Goal: Task Accomplishment & Management: Use online tool/utility

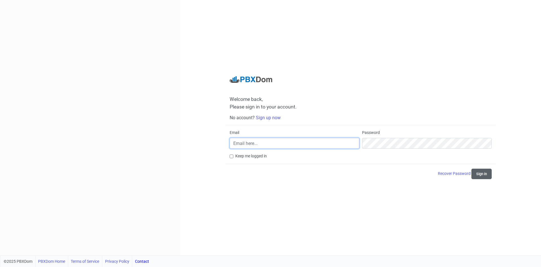
type input "[EMAIL_ADDRESS][DOMAIN_NAME]"
click at [486, 175] on button "Sign in" at bounding box center [482, 173] width 20 height 10
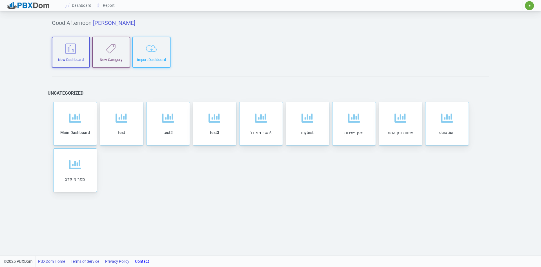
click at [321, 37] on div "Good Afternoon [PERSON_NAME] New Dashboard New Category Import Dashboard Uncate…" at bounding box center [270, 134] width 455 height 242
click at [109, 5] on link "Report" at bounding box center [105, 5] width 23 height 10
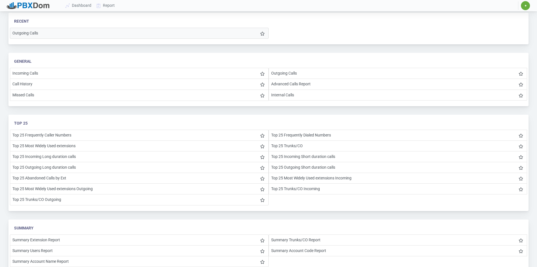
click at [44, 33] on li "Outgoing Calls" at bounding box center [139, 33] width 259 height 11
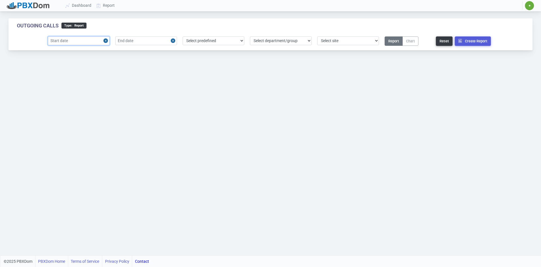
click at [90, 39] on input "text" at bounding box center [79, 40] width 62 height 9
click at [56, 110] on div "24" at bounding box center [55, 112] width 8 height 8
type input "[DATE]"
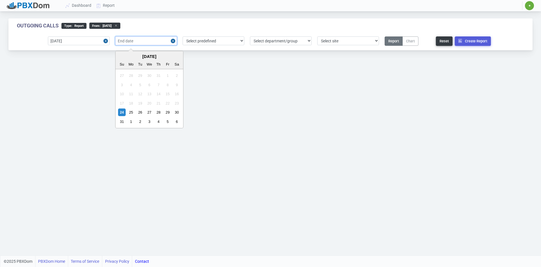
click at [151, 41] on input "text" at bounding box center [146, 40] width 62 height 9
click at [120, 111] on div "24" at bounding box center [122, 112] width 8 height 8
type input "[DATE]"
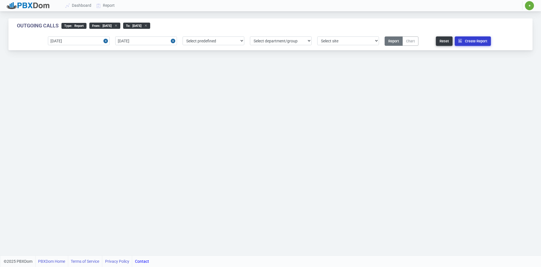
click at [469, 39] on button "Create Report" at bounding box center [473, 40] width 36 height 9
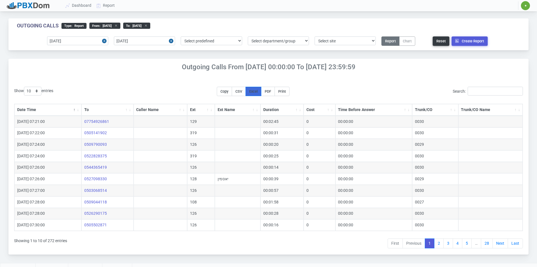
click at [258, 93] on span "Excel" at bounding box center [253, 91] width 8 height 4
click at [148, 24] on icon at bounding box center [145, 25] width 6 height 3
click at [118, 25] on icon at bounding box center [115, 25] width 6 height 3
click at [108, 6] on link "Report" at bounding box center [105, 5] width 23 height 10
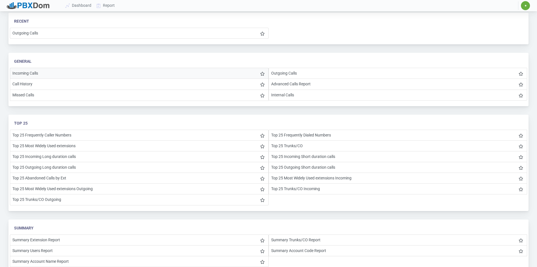
click at [67, 71] on li "Incoming Calls" at bounding box center [139, 73] width 259 height 11
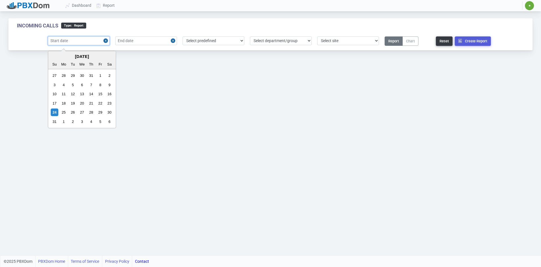
click at [84, 40] on input "text" at bounding box center [79, 40] width 62 height 9
click at [55, 111] on div "24" at bounding box center [55, 112] width 8 height 8
type input "[DATE]"
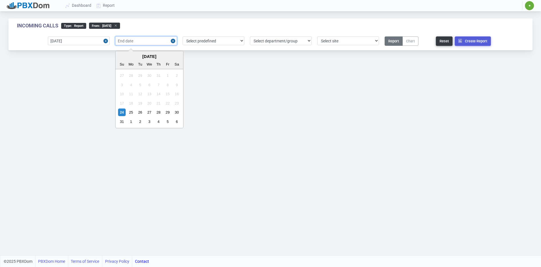
click at [149, 43] on input "text" at bounding box center [146, 40] width 62 height 9
click at [122, 110] on div "24" at bounding box center [122, 112] width 8 height 8
type input "[DATE]"
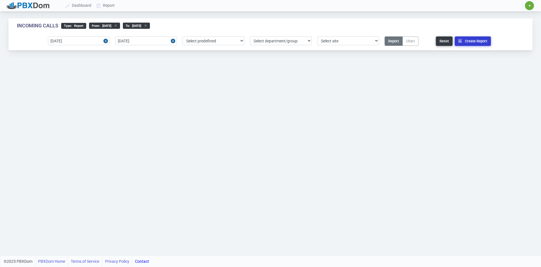
click at [475, 41] on button "Create Report" at bounding box center [473, 40] width 36 height 9
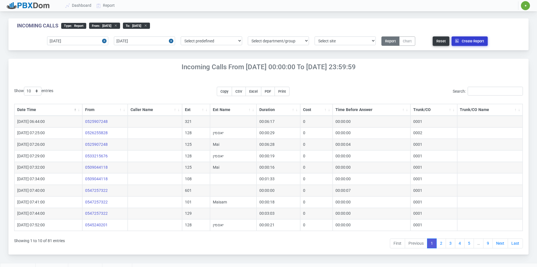
click at [475, 42] on button "Create Report" at bounding box center [470, 40] width 36 height 9
click at [484, 24] on div "Incoming Calls type : Report From : [DATE] to : [DATE] [DATE] [DATE] Select pre…" at bounding box center [268, 34] width 520 height 32
click at [477, 42] on button "Create Report" at bounding box center [470, 40] width 36 height 9
click at [258, 90] on span "Excel" at bounding box center [253, 91] width 8 height 4
